Goal: Communication & Community: Answer question/provide support

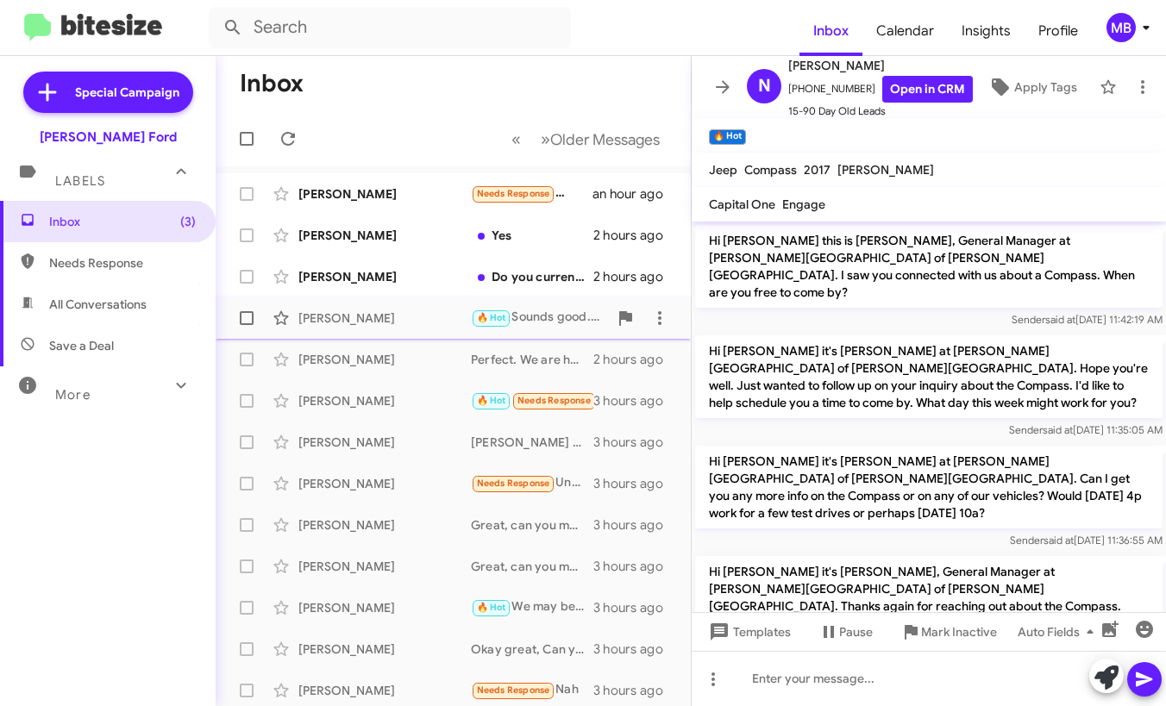
scroll to position [1465, 0]
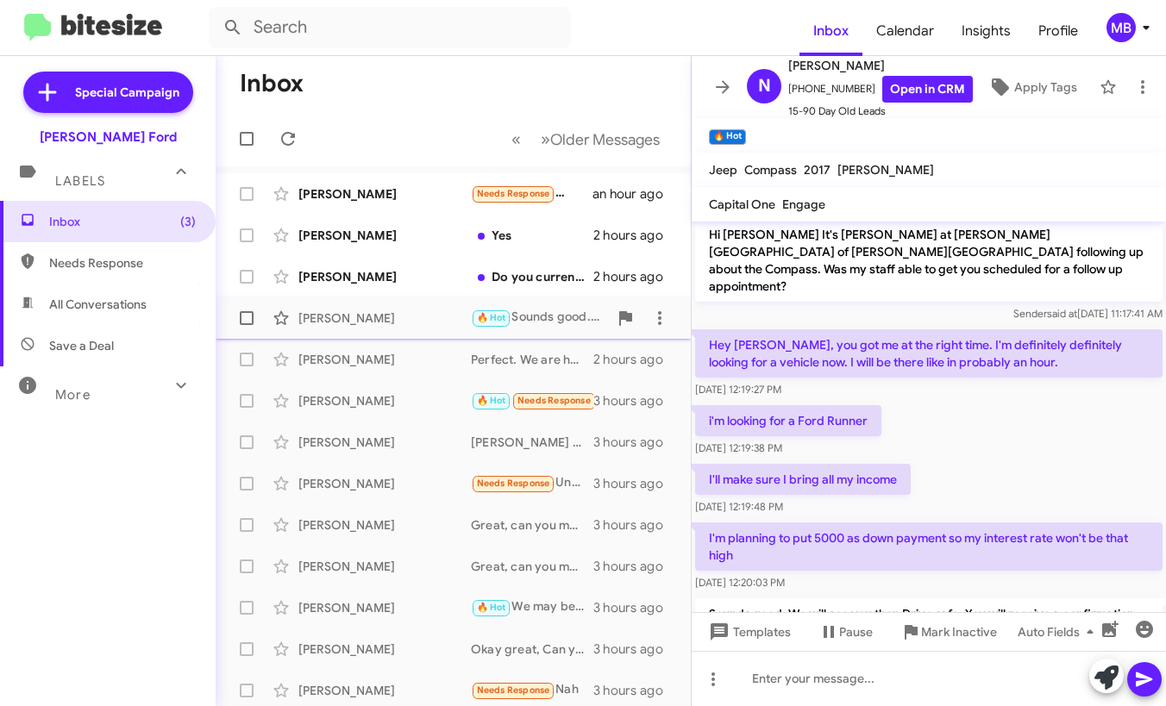
click at [462, 326] on div "[PERSON_NAME]" at bounding box center [384, 318] width 173 height 17
click at [163, 266] on span "Needs Response" at bounding box center [122, 262] width 147 height 17
type input "in:needs-response"
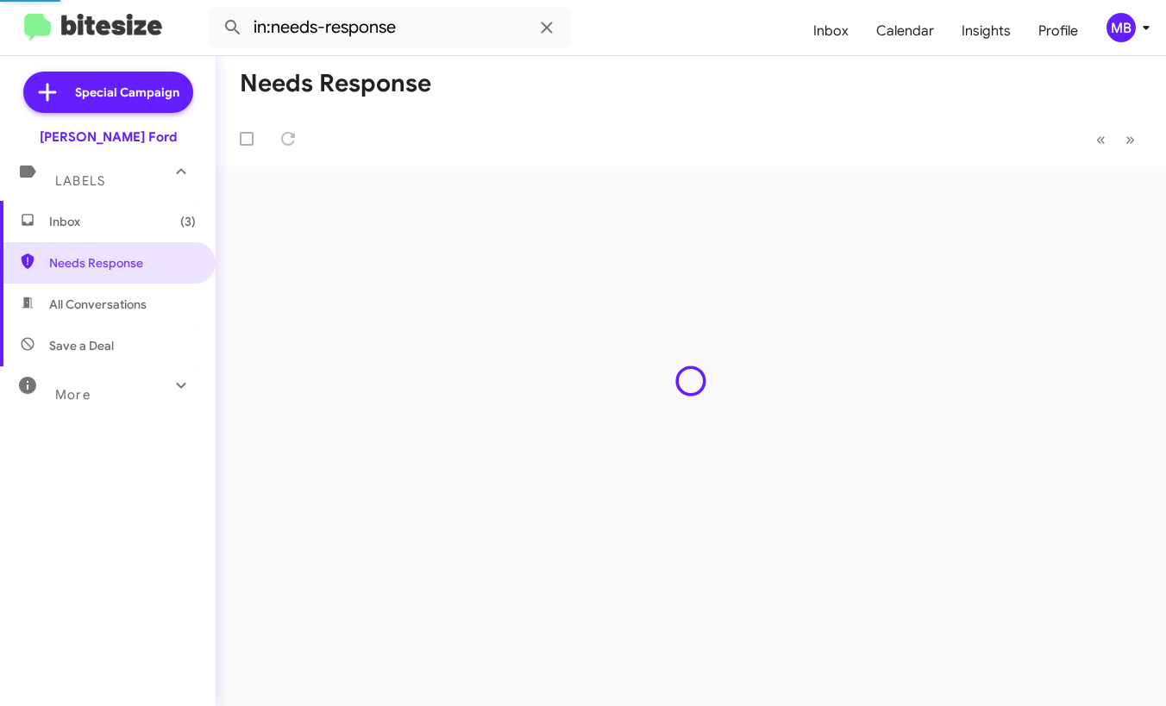
click at [154, 230] on span "Inbox (3)" at bounding box center [108, 221] width 216 height 41
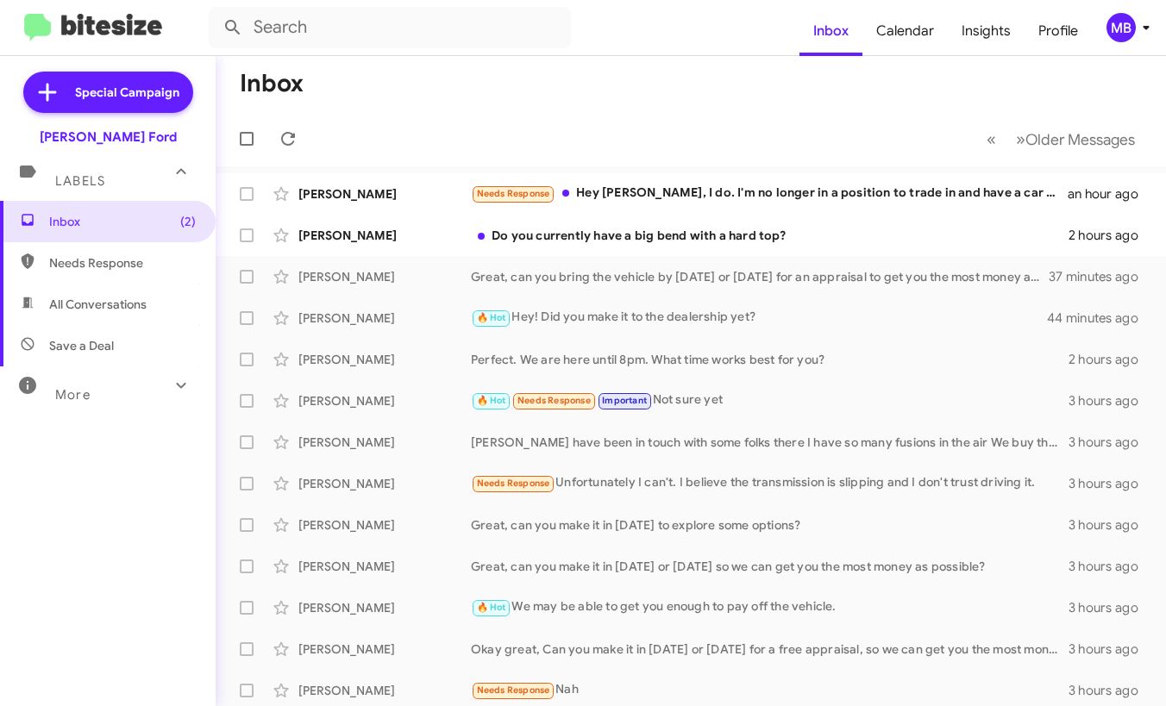
click at [1133, 31] on div "MB" at bounding box center [1121, 27] width 29 height 29
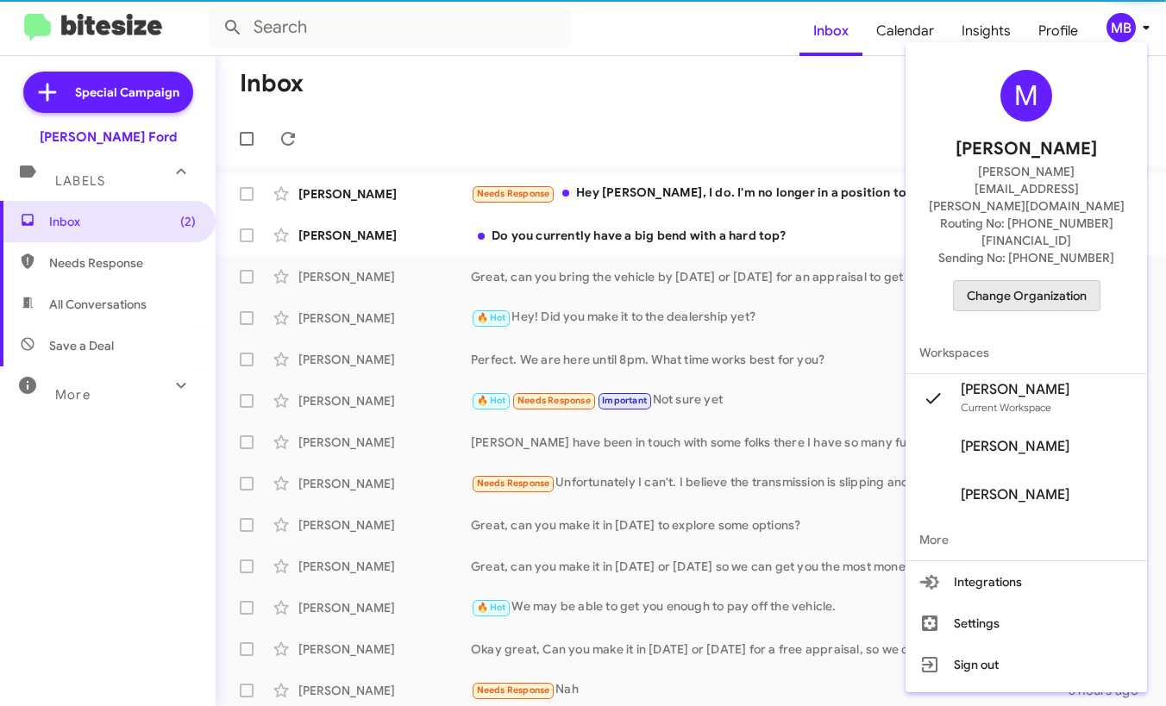
click at [1045, 281] on span "Change Organization" at bounding box center [1027, 295] width 120 height 29
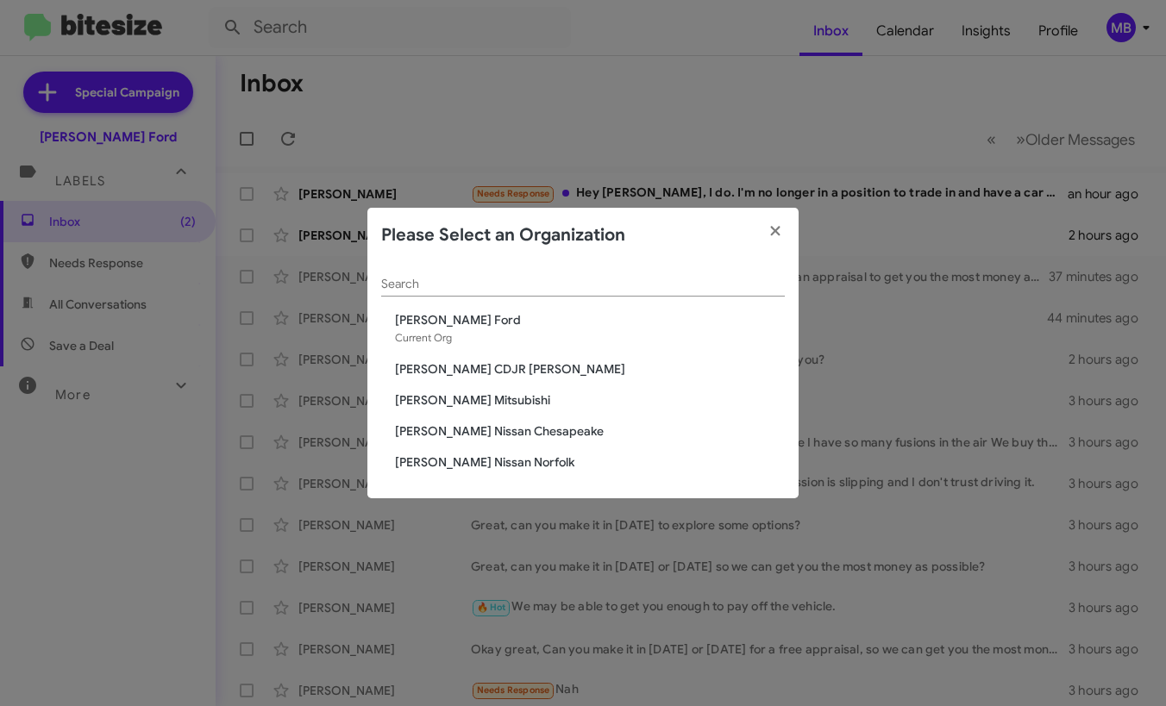
click at [476, 460] on span "[PERSON_NAME] Nissan Norfolk" at bounding box center [590, 462] width 390 height 17
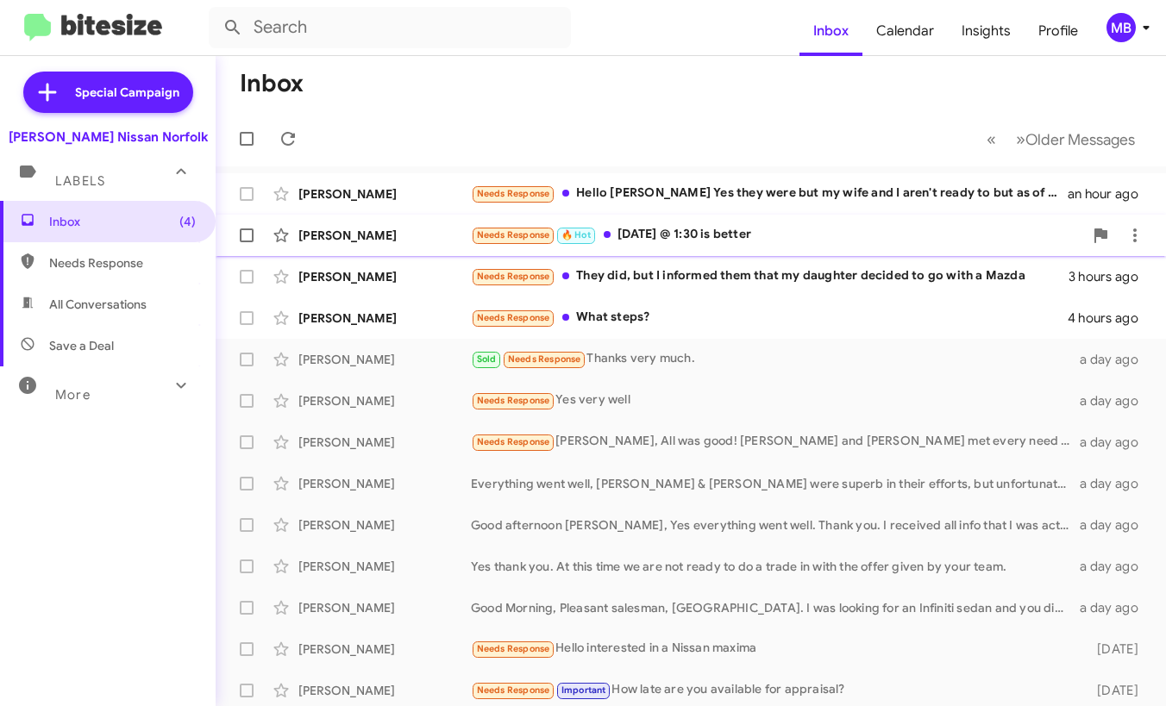
click at [623, 237] on div "Needs Response 🔥 Hot tomorrow @ 1:30 is better" at bounding box center [777, 235] width 612 height 20
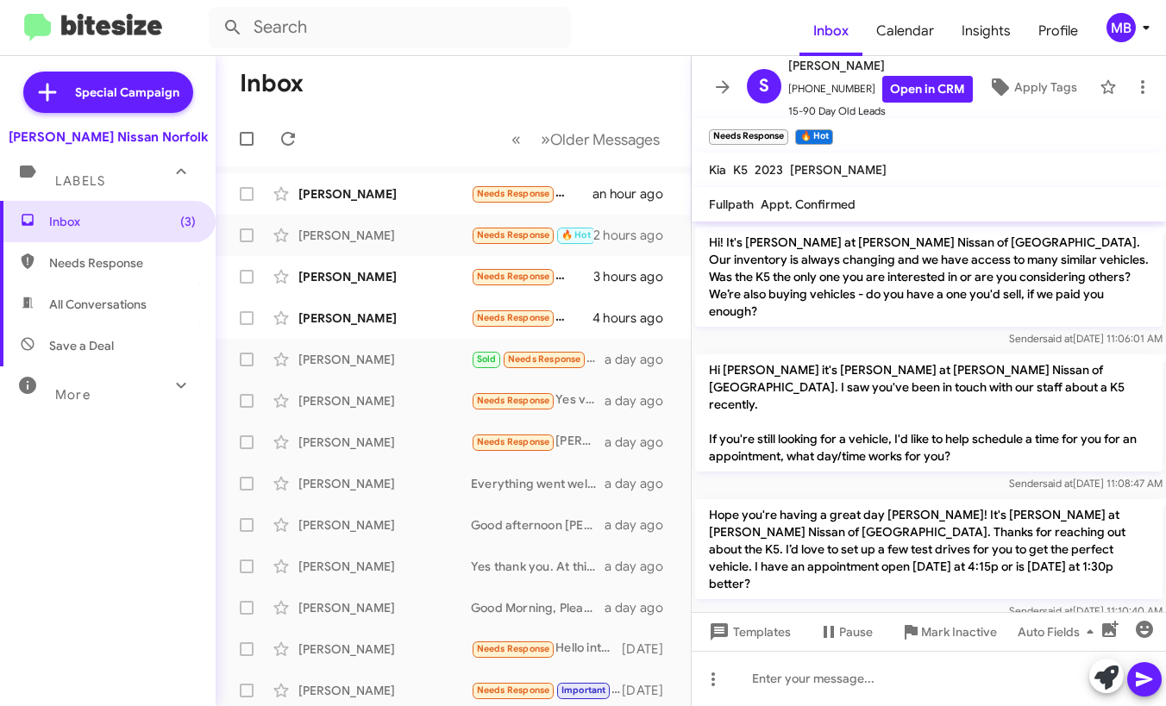
scroll to position [561, 0]
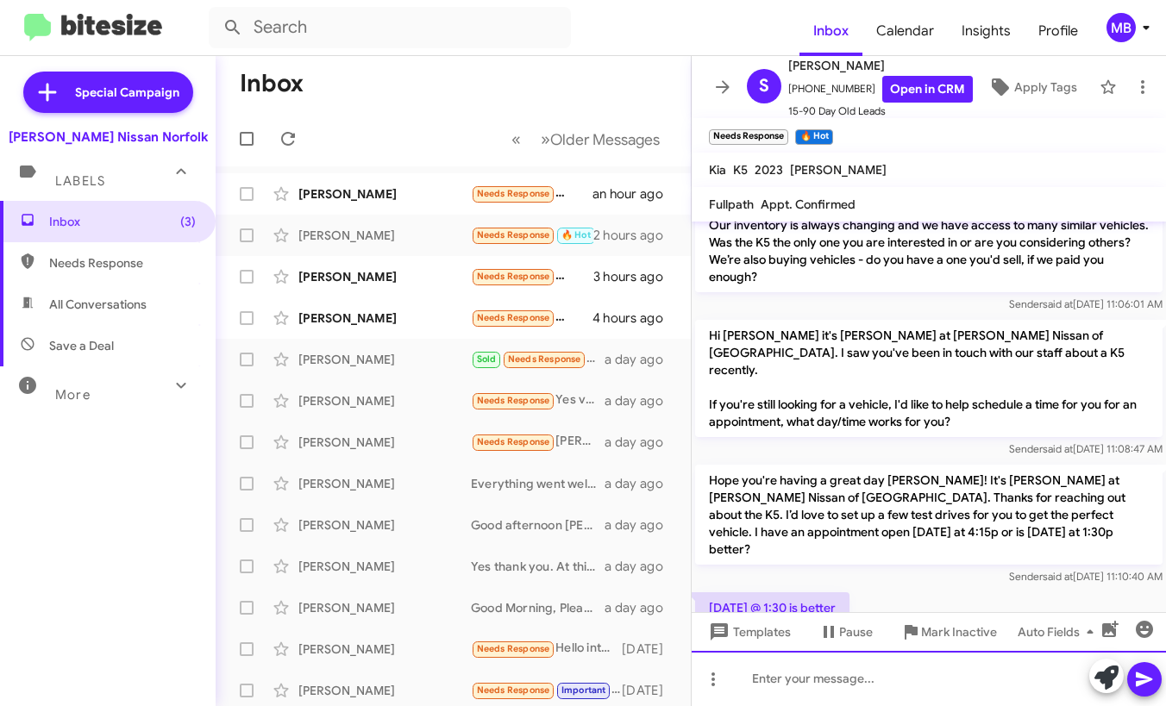
click at [825, 686] on div at bounding box center [929, 678] width 474 height 55
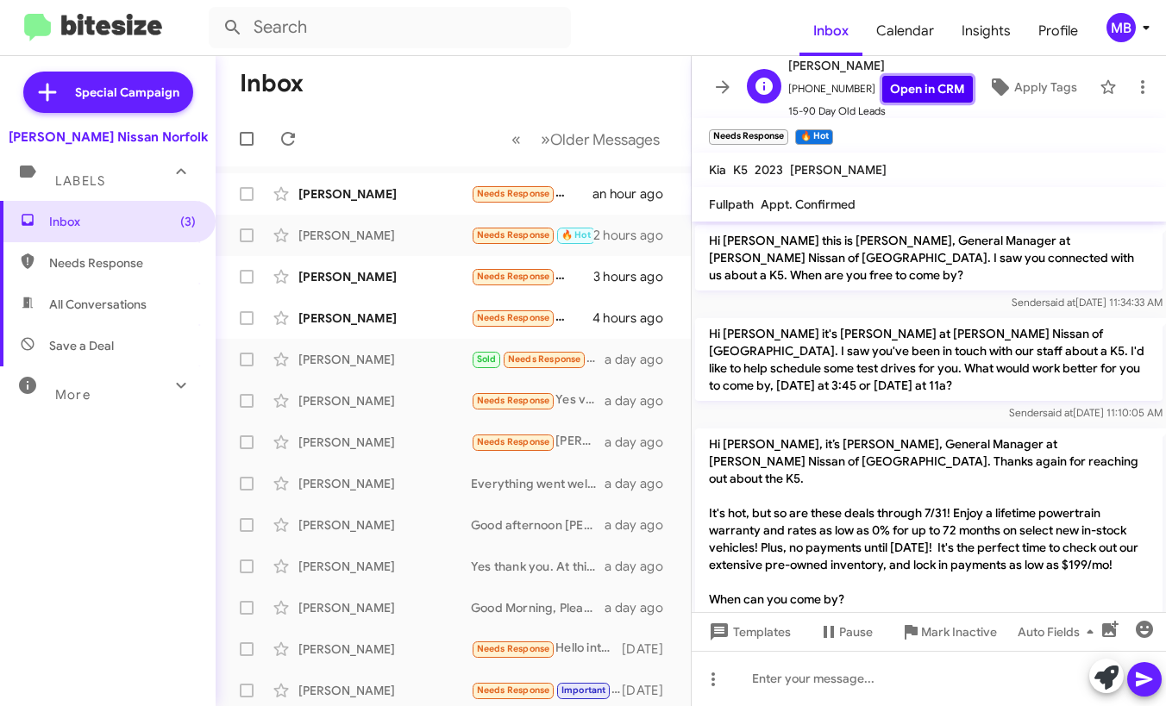
click at [882, 95] on link "Open in CRM" at bounding box center [927, 89] width 91 height 27
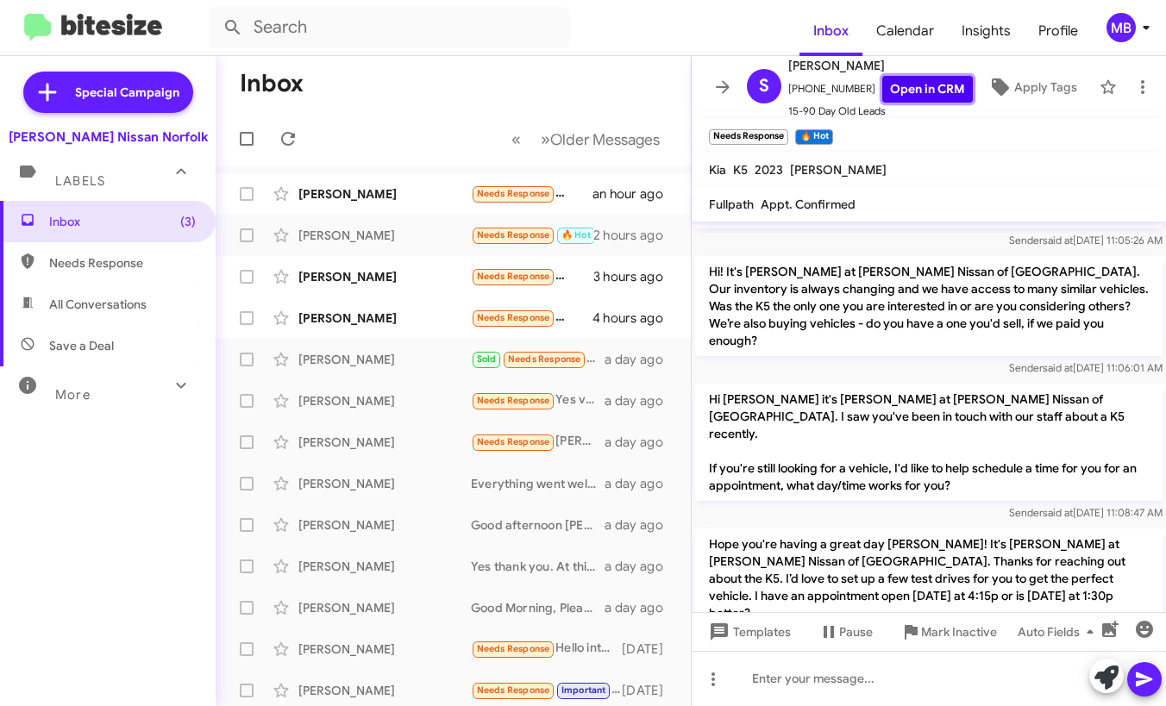
scroll to position [624, 0]
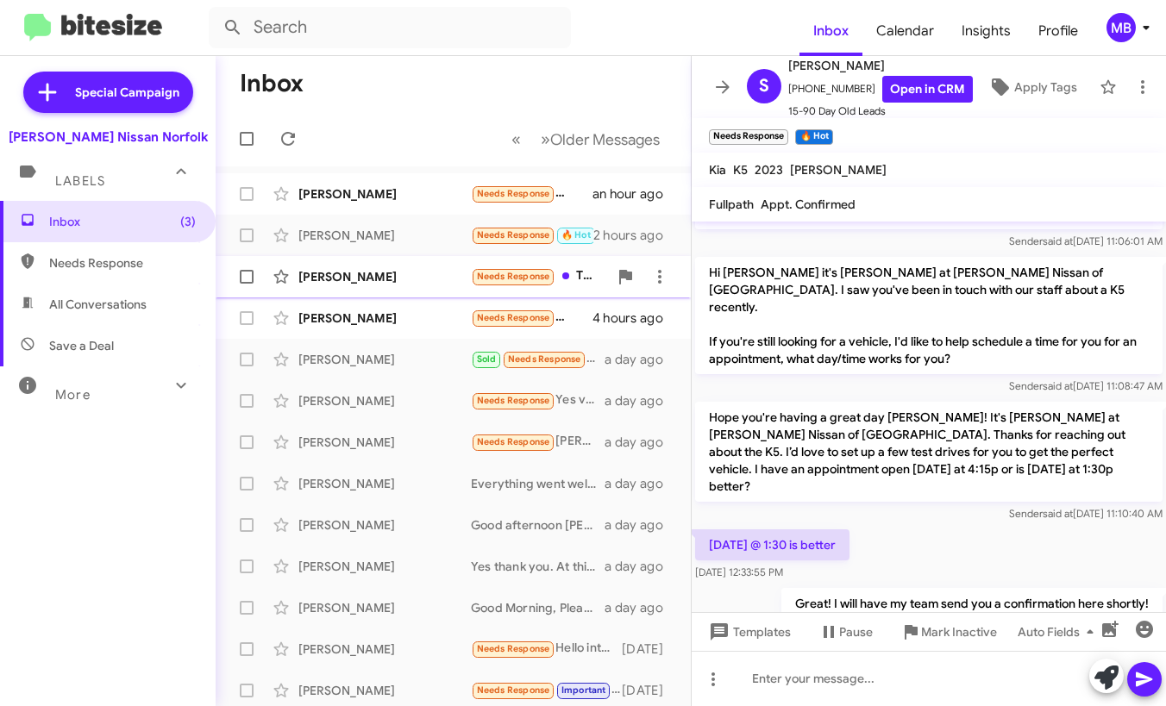
click at [466, 287] on div "Michael Mizell Needs Response They did, but I informed them that my daughter de…" at bounding box center [453, 277] width 448 height 35
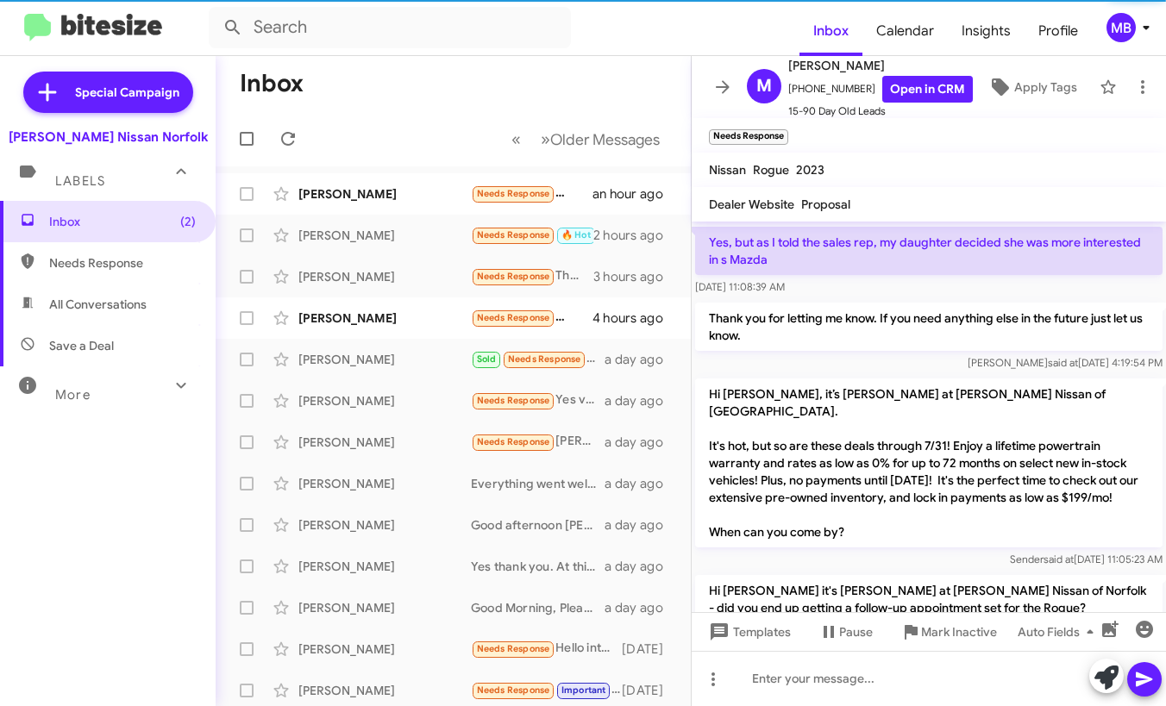
scroll to position [692, 0]
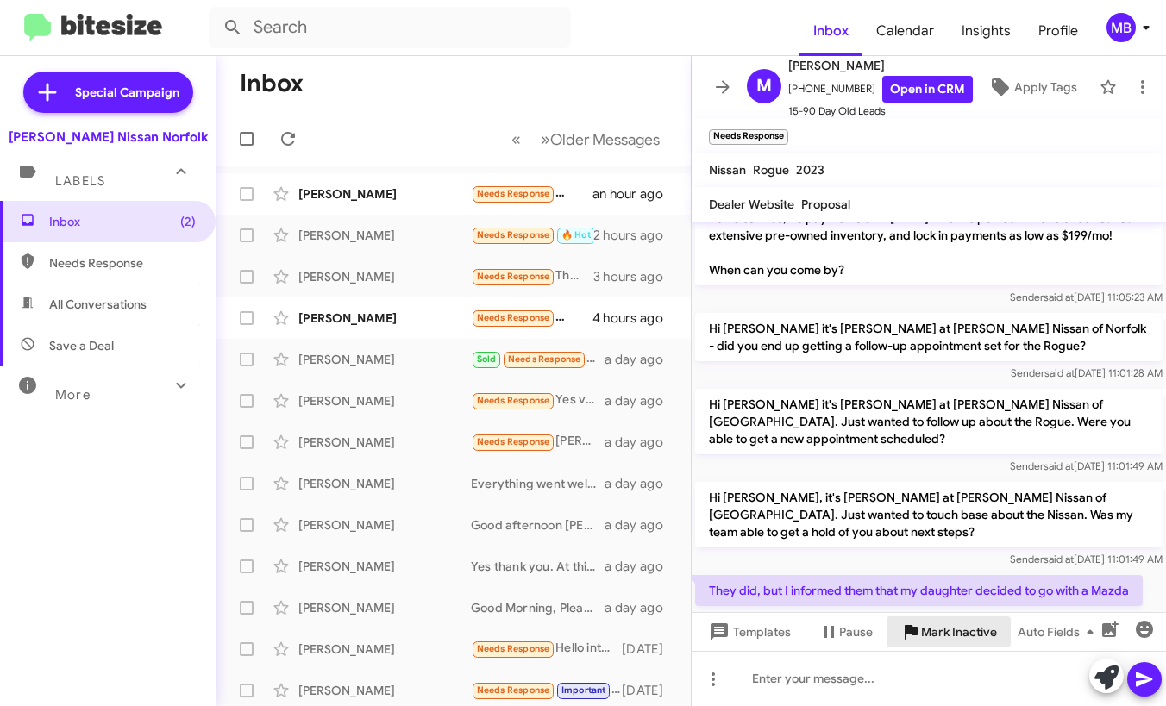
click at [926, 645] on span "Mark Inactive" at bounding box center [959, 632] width 76 height 31
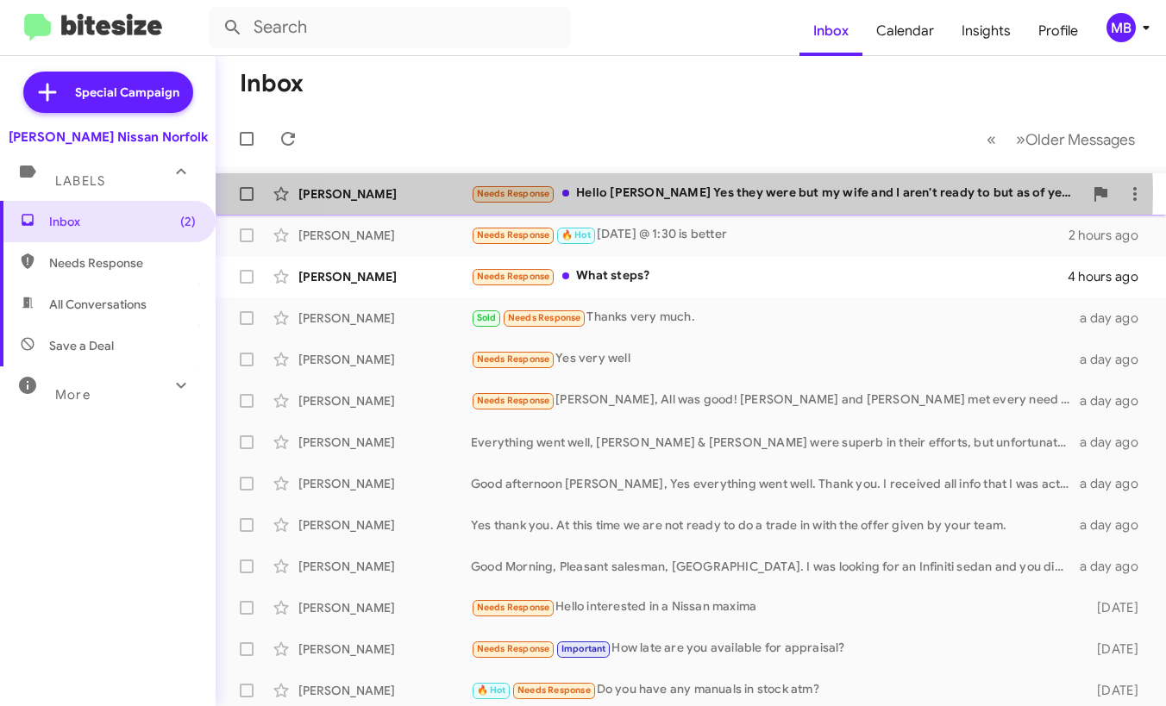
click at [629, 192] on div "Needs Response Hello Mr.Heaton Yes they were but my wife and I aren't ready to …" at bounding box center [777, 194] width 612 height 20
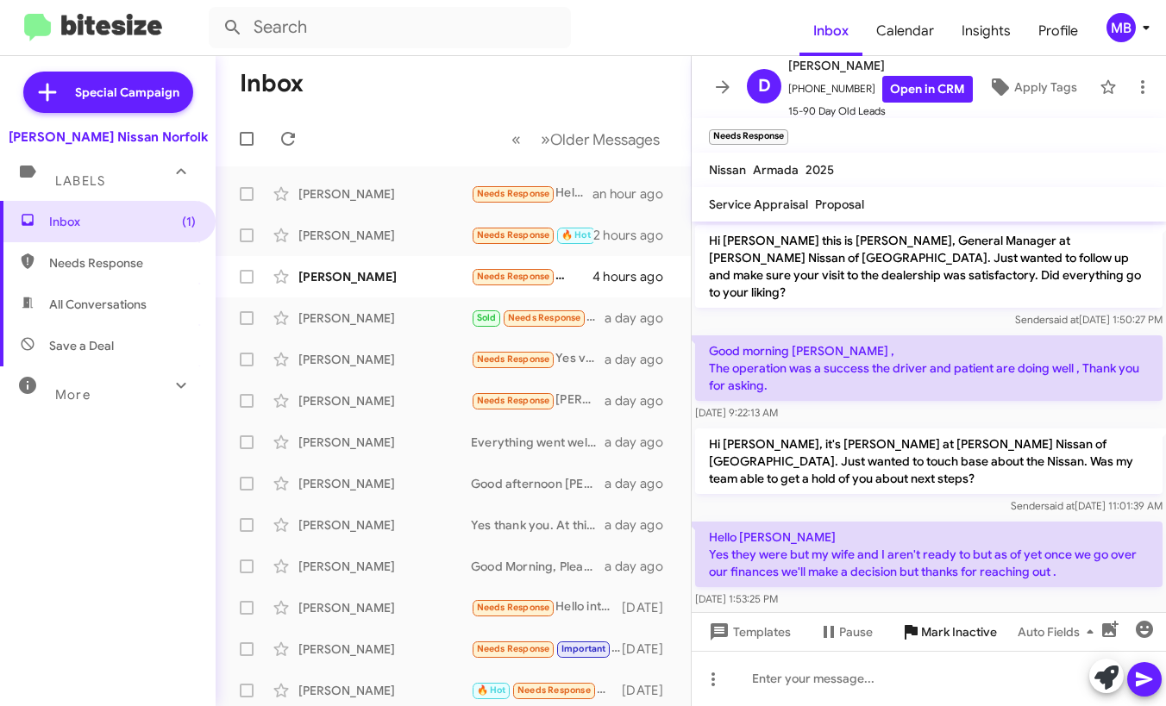
click at [925, 638] on span "Mark Inactive" at bounding box center [959, 632] width 76 height 31
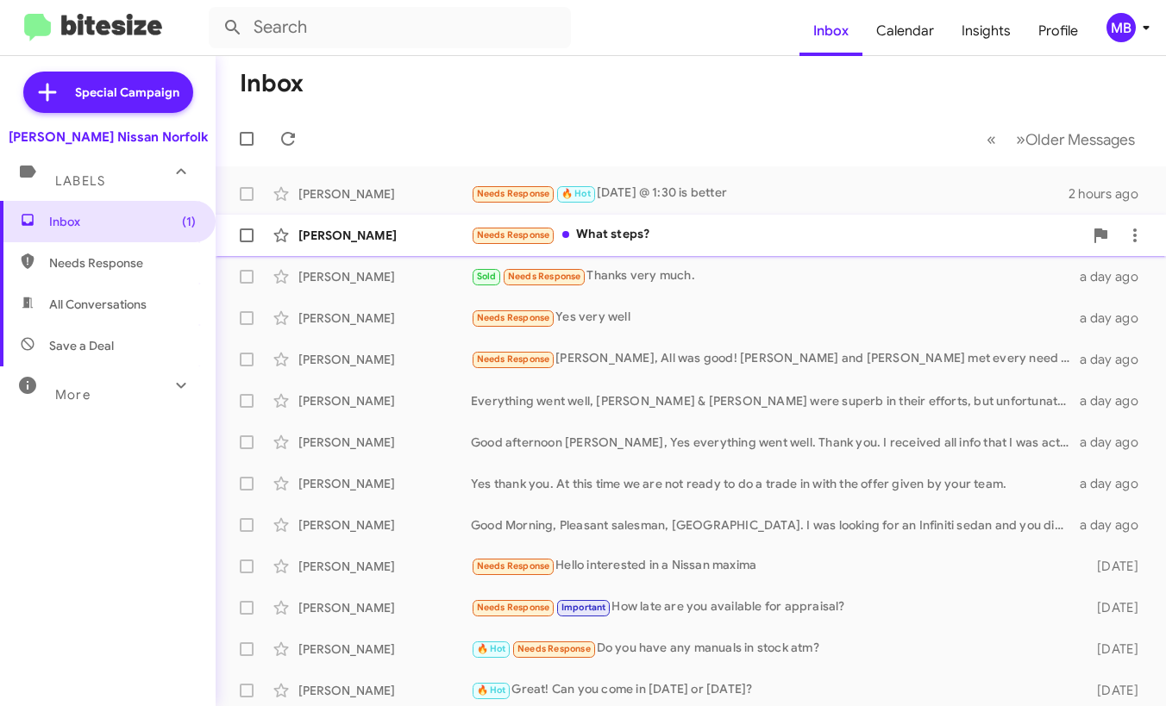
click at [638, 237] on div "Needs Response What steps?" at bounding box center [777, 235] width 612 height 20
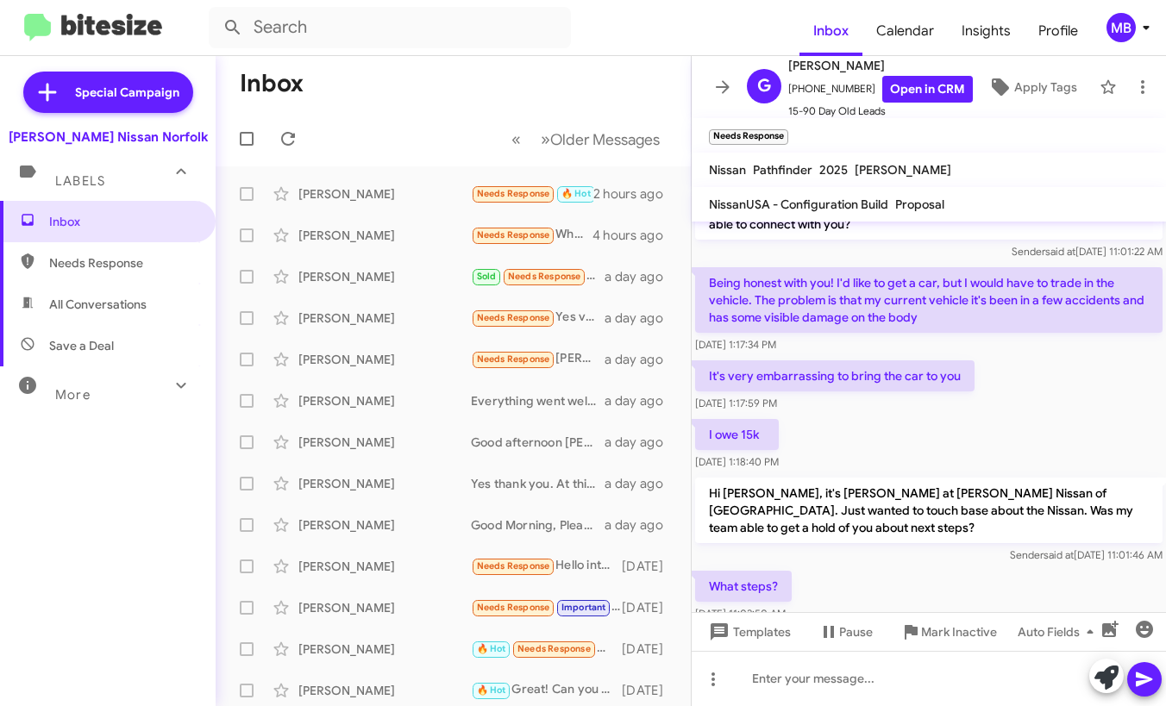
scroll to position [451, 0]
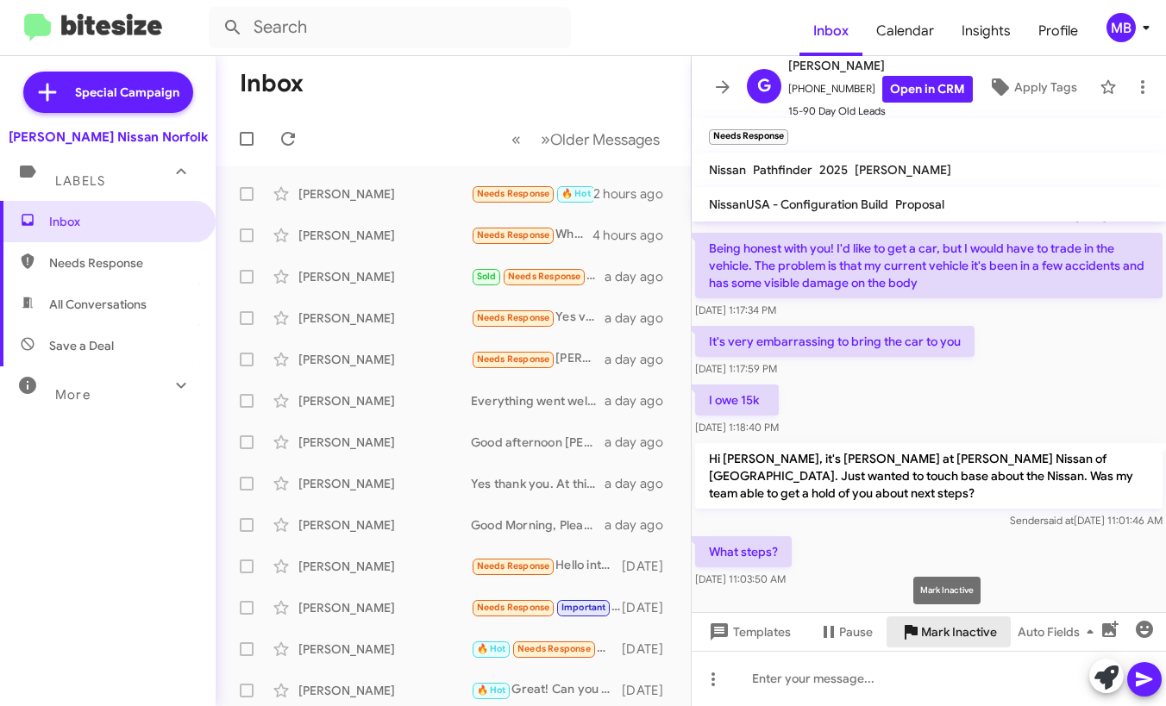
click at [921, 625] on span "Mark Inactive" at bounding box center [959, 632] width 76 height 31
